Goal: Task Accomplishment & Management: Manage account settings

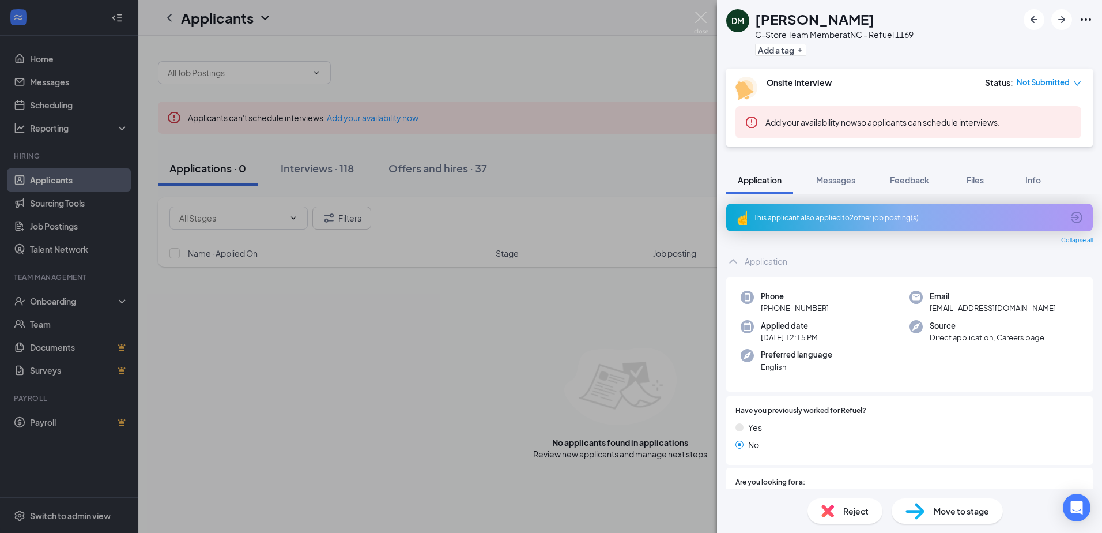
click at [684, 312] on div "[PERSON_NAME] C-Store Team Member at [GEOGRAPHIC_DATA] - Refuel 1169 Add a tag …" at bounding box center [551, 266] width 1102 height 533
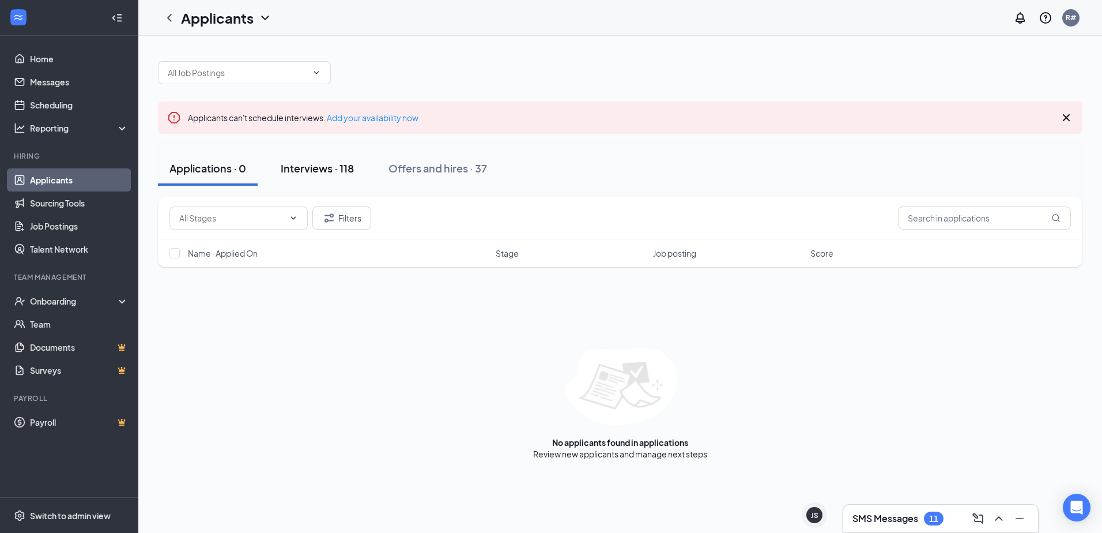
click at [311, 172] on div "Interviews · 118" at bounding box center [317, 168] width 73 height 14
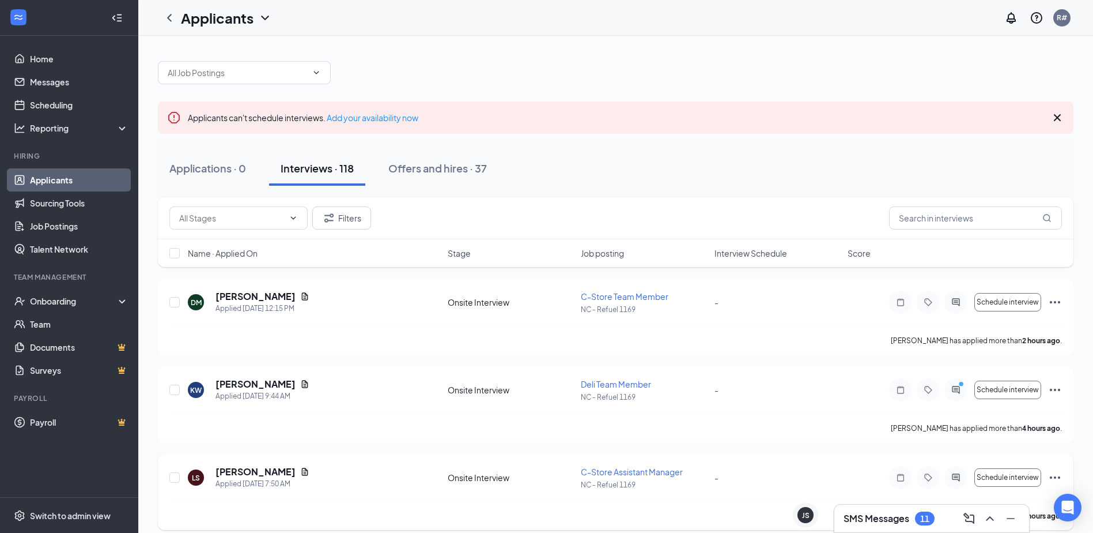
click at [627, 476] on span "C-Store Assistant Manager" at bounding box center [632, 471] width 102 height 10
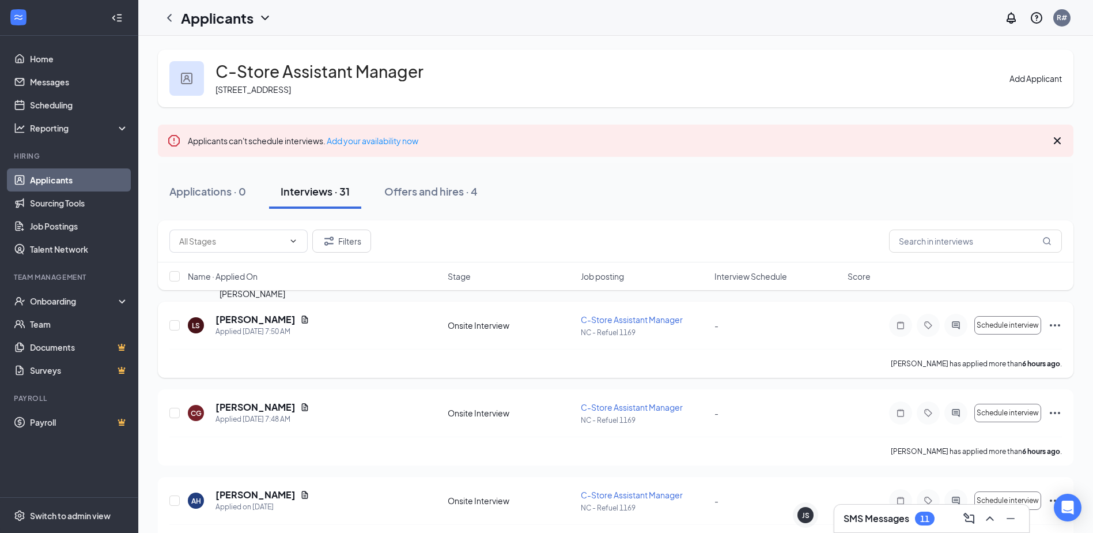
click at [265, 320] on h5 "[PERSON_NAME]" at bounding box center [256, 319] width 80 height 13
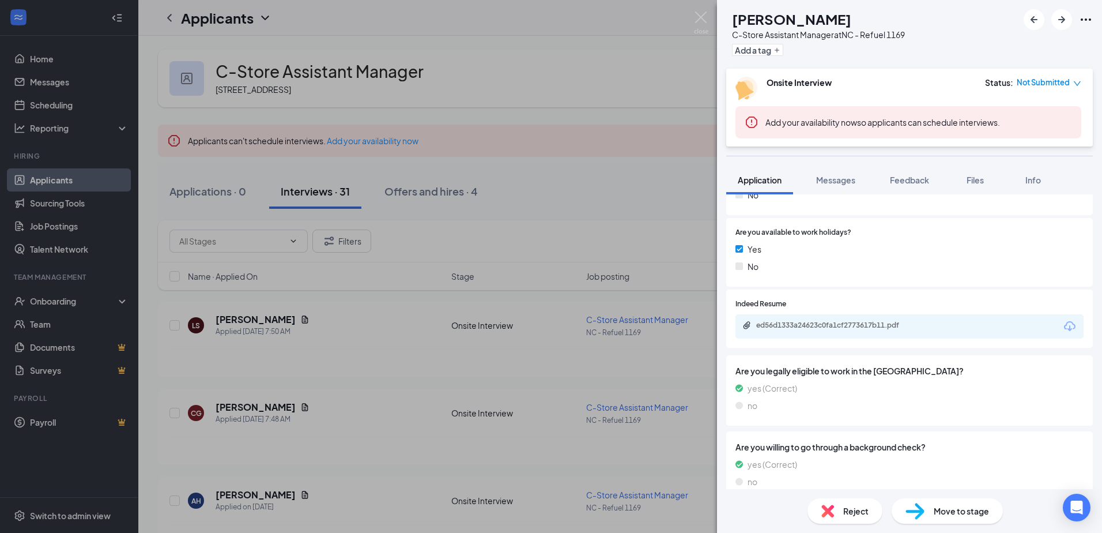
scroll to position [765, 0]
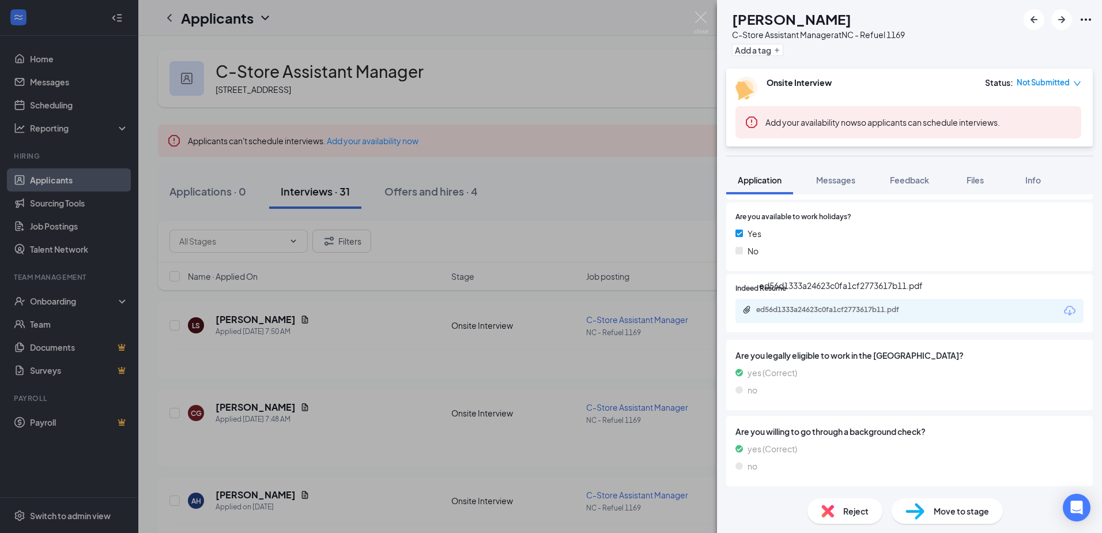
click at [820, 310] on div "ed56d1333a24623c0fa1cf2773617b11.pdf" at bounding box center [836, 309] width 161 height 9
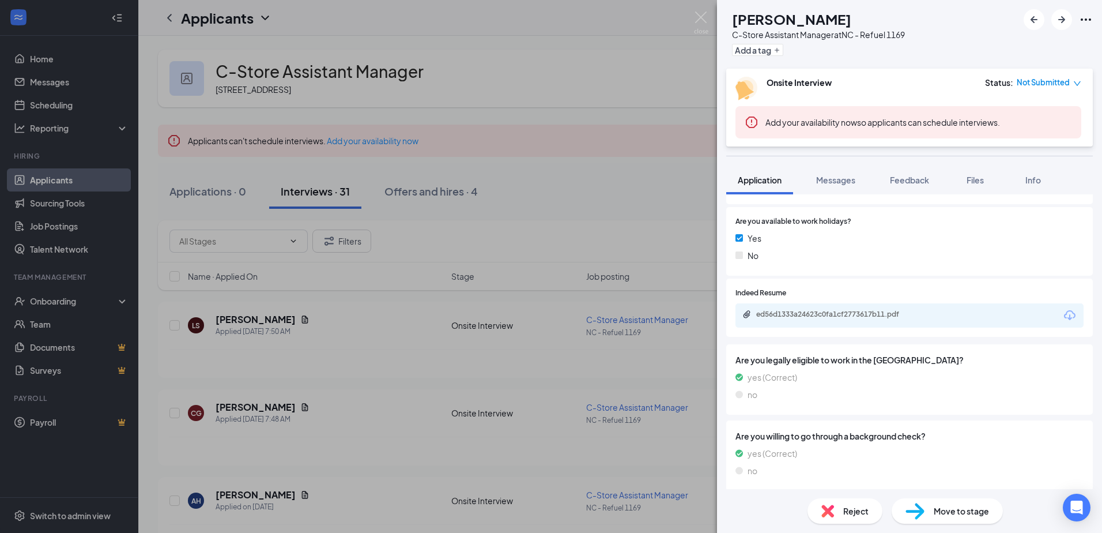
click at [262, 408] on div "LS [PERSON_NAME] C-Store Assistant Manager at [GEOGRAPHIC_DATA] - Refuel 1169 A…" at bounding box center [551, 266] width 1102 height 533
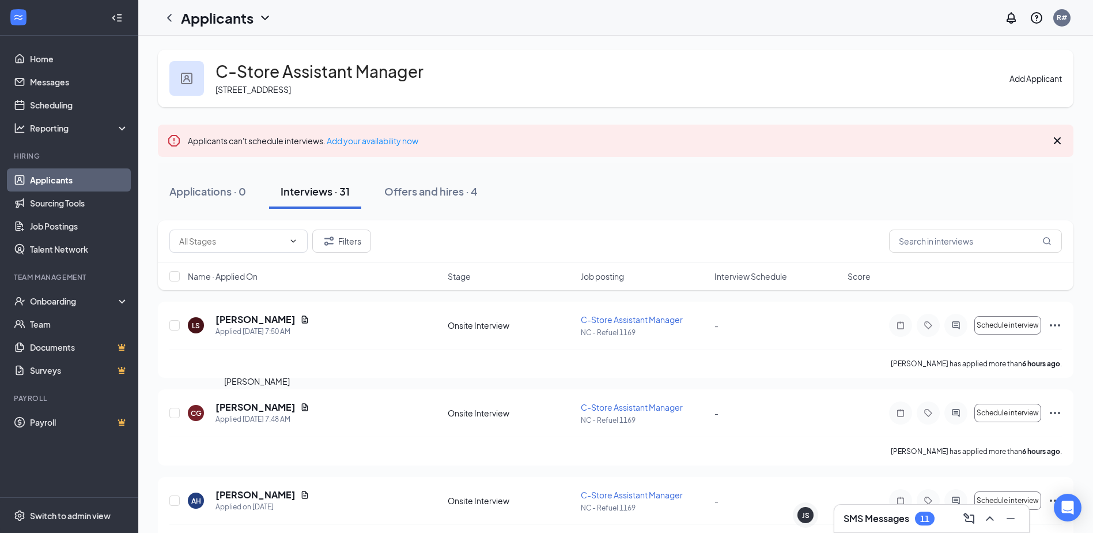
click at [262, 408] on h5 "[PERSON_NAME]" at bounding box center [256, 407] width 80 height 13
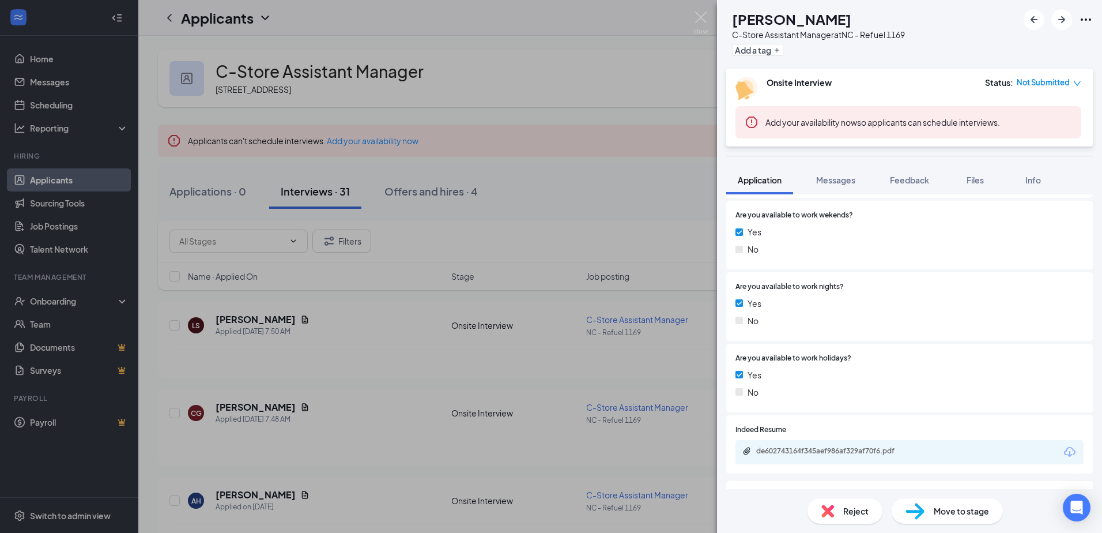
scroll to position [733, 0]
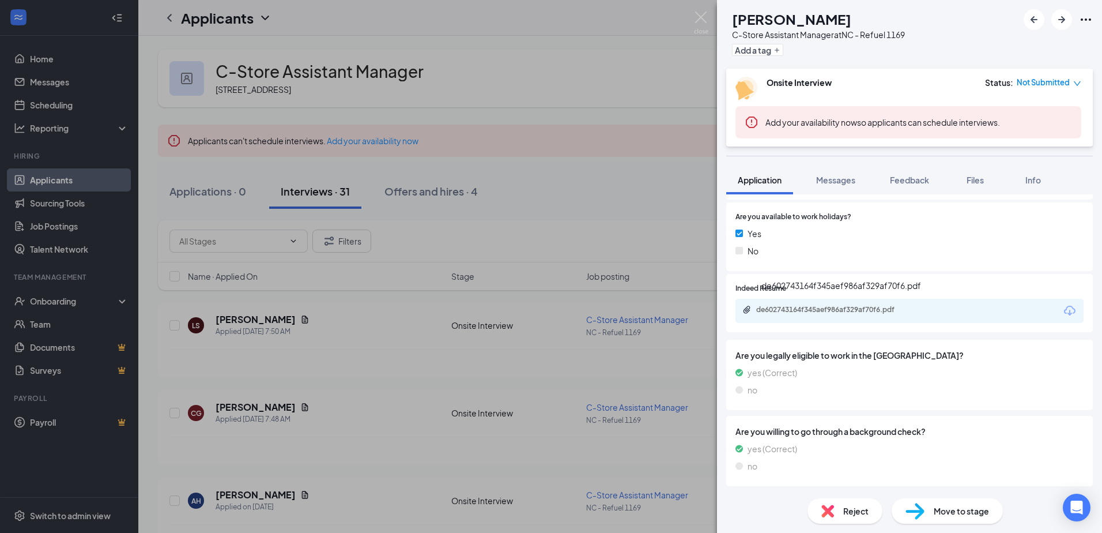
click at [792, 308] on div "de602743164f345aef986af329af70f6.pdf" at bounding box center [836, 309] width 161 height 9
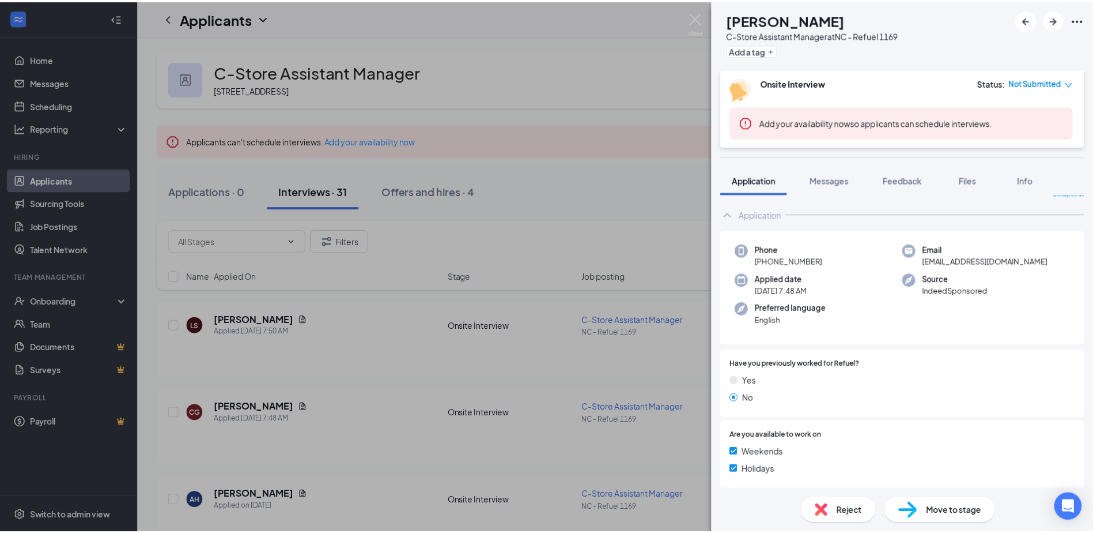
scroll to position [0, 0]
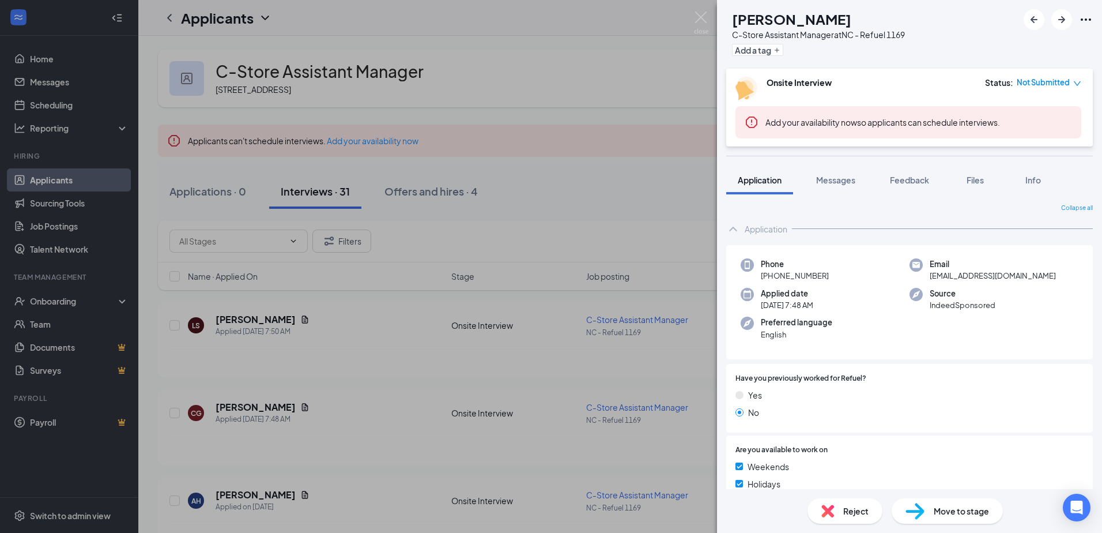
click at [641, 209] on div "CG [PERSON_NAME]-Store Assistant Manager at [GEOGRAPHIC_DATA] - Refuel 1169 Add…" at bounding box center [551, 266] width 1102 height 533
